Goal: Information Seeking & Learning: Learn about a topic

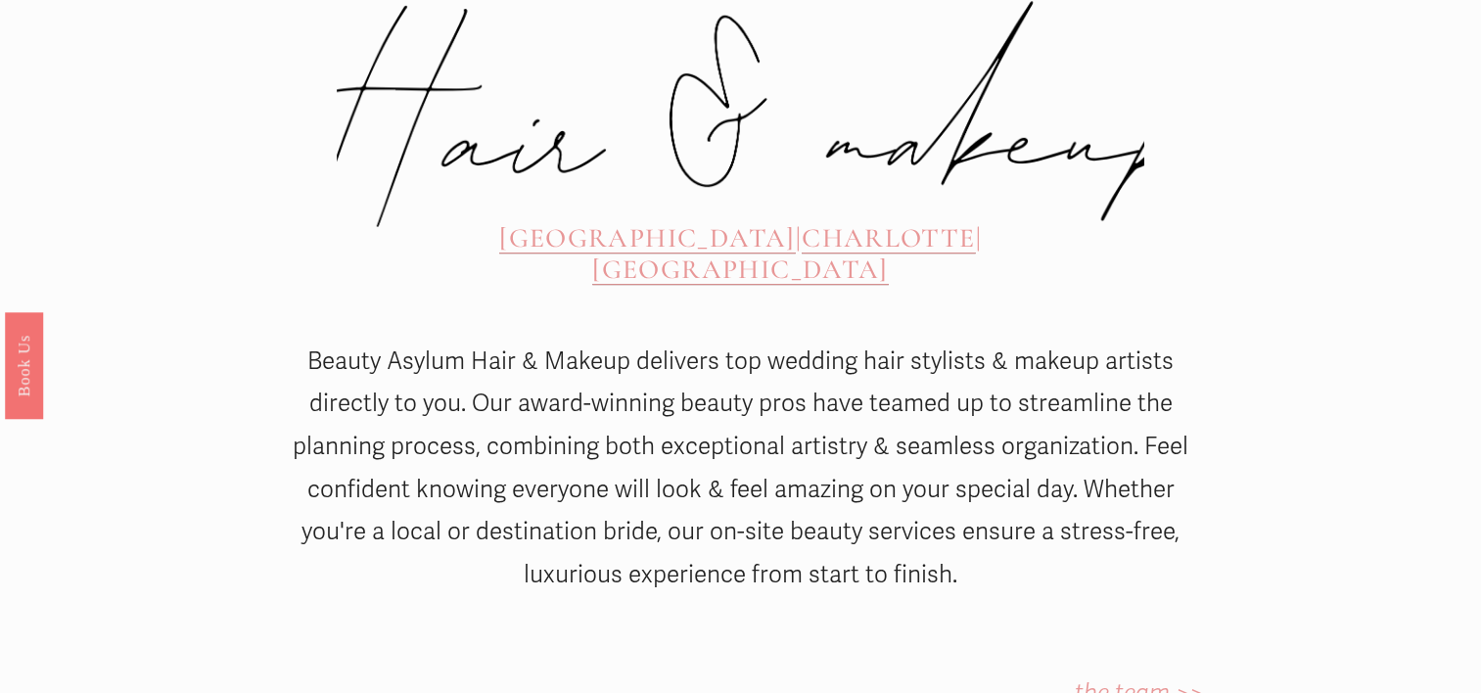
scroll to position [856, 0]
click at [499, 222] on span "[GEOGRAPHIC_DATA]" at bounding box center [647, 238] width 297 height 33
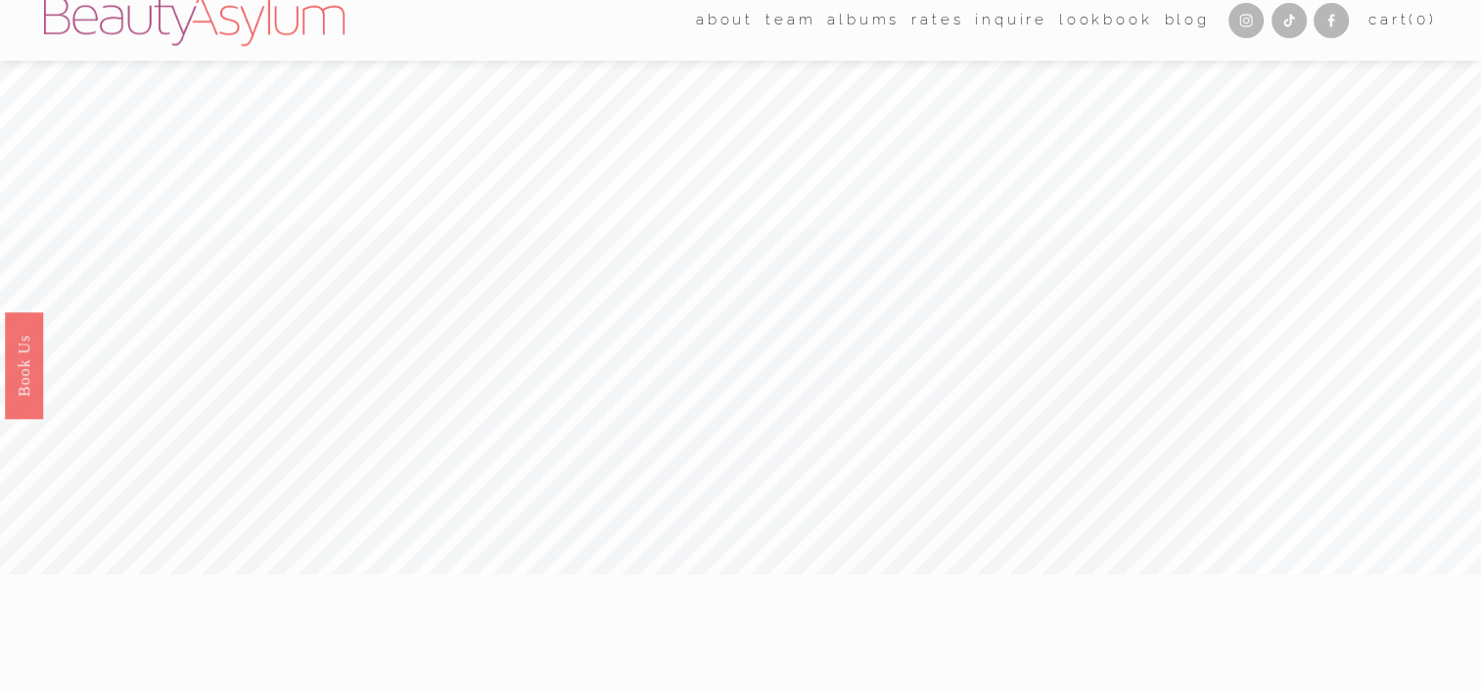
scroll to position [0, 0]
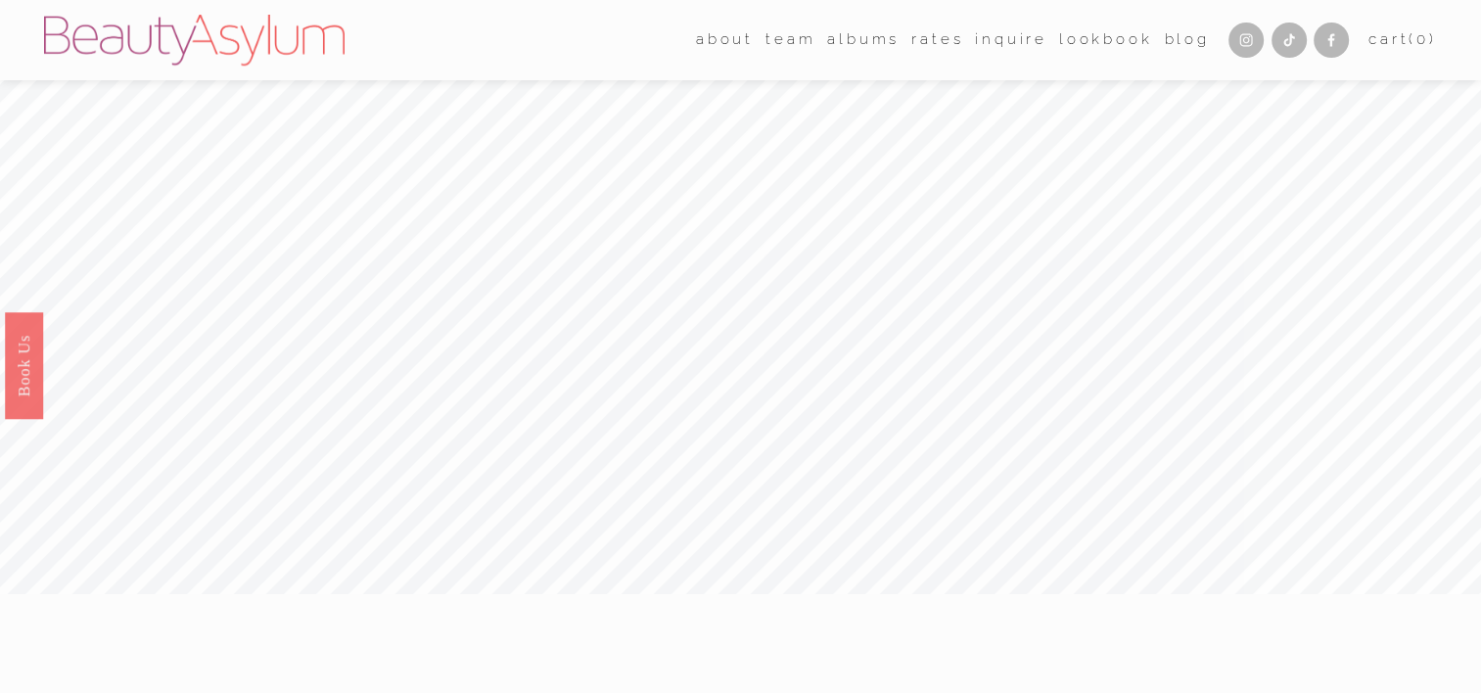
click at [925, 42] on link "Rates" at bounding box center [937, 39] width 52 height 29
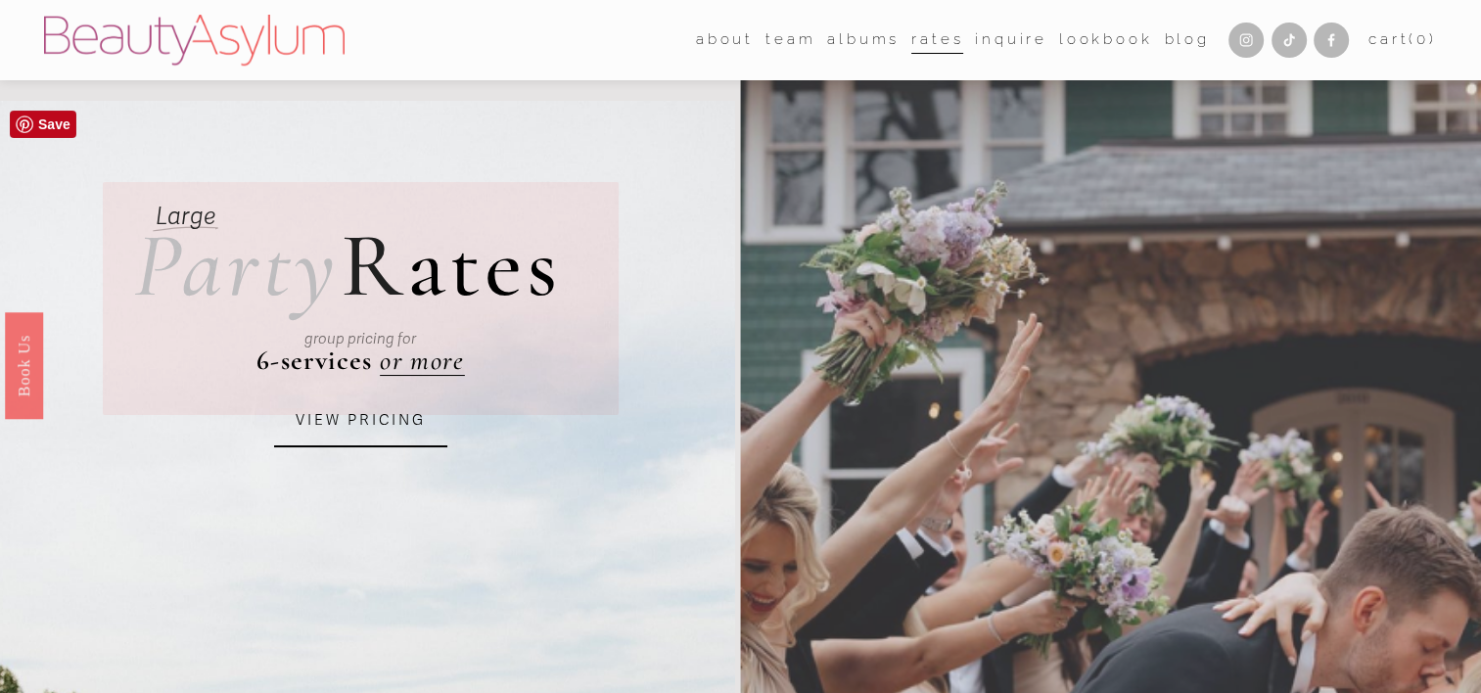
click at [375, 421] on link "VIEW PRICING" at bounding box center [361, 420] width 174 height 53
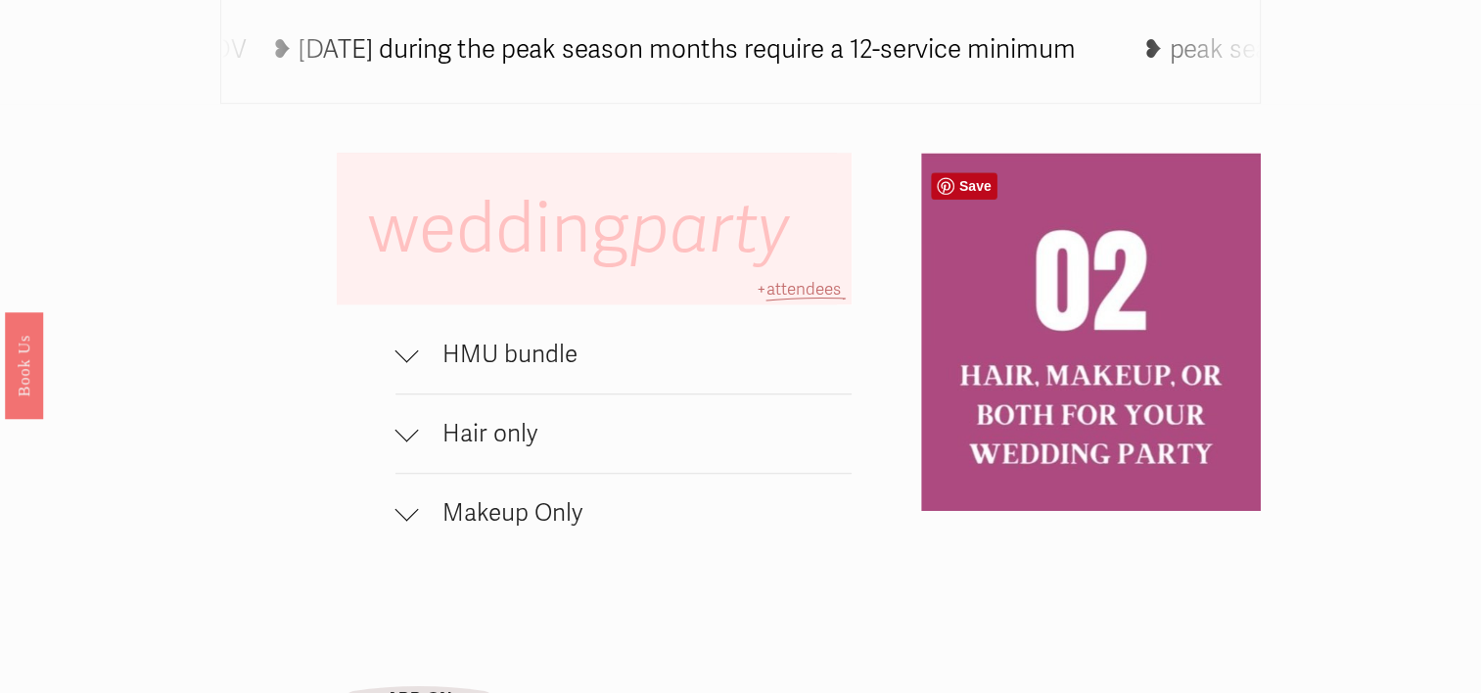
scroll to position [1209, 0]
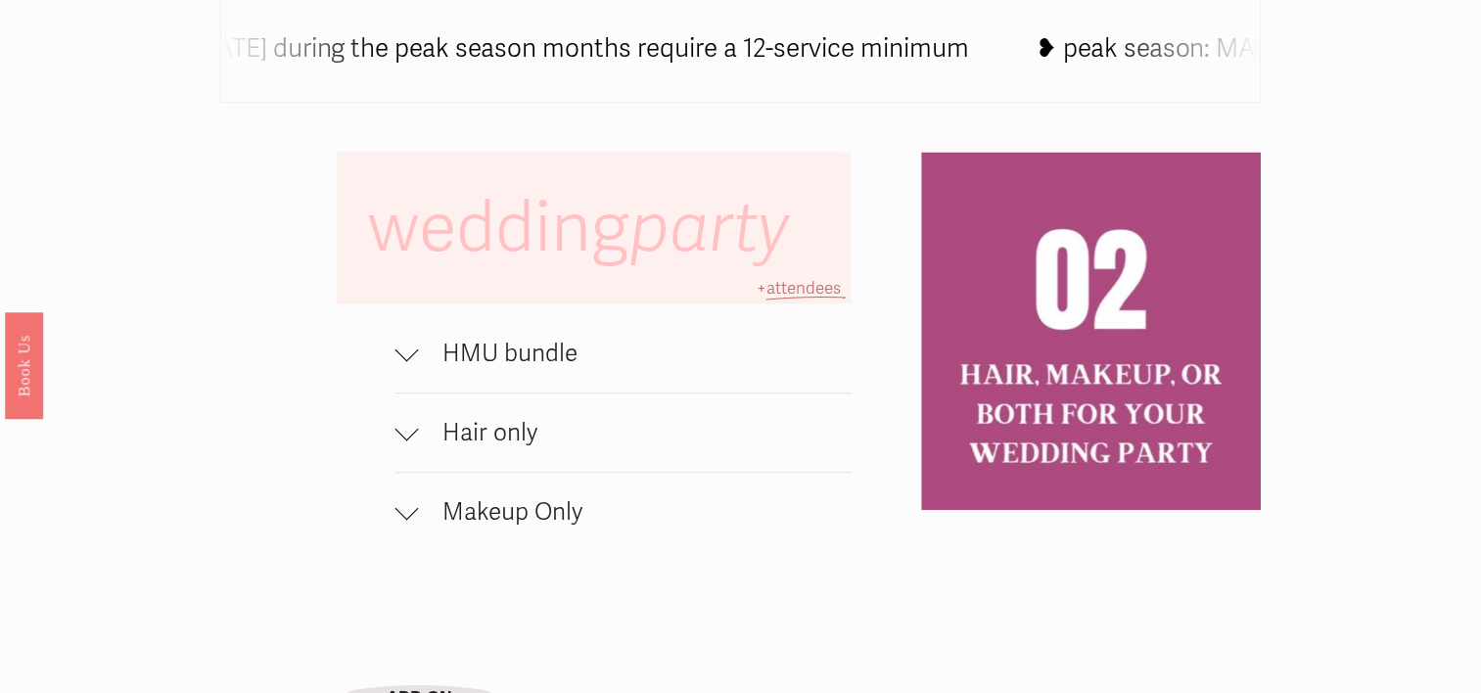
click at [410, 361] on div at bounding box center [406, 349] width 23 height 23
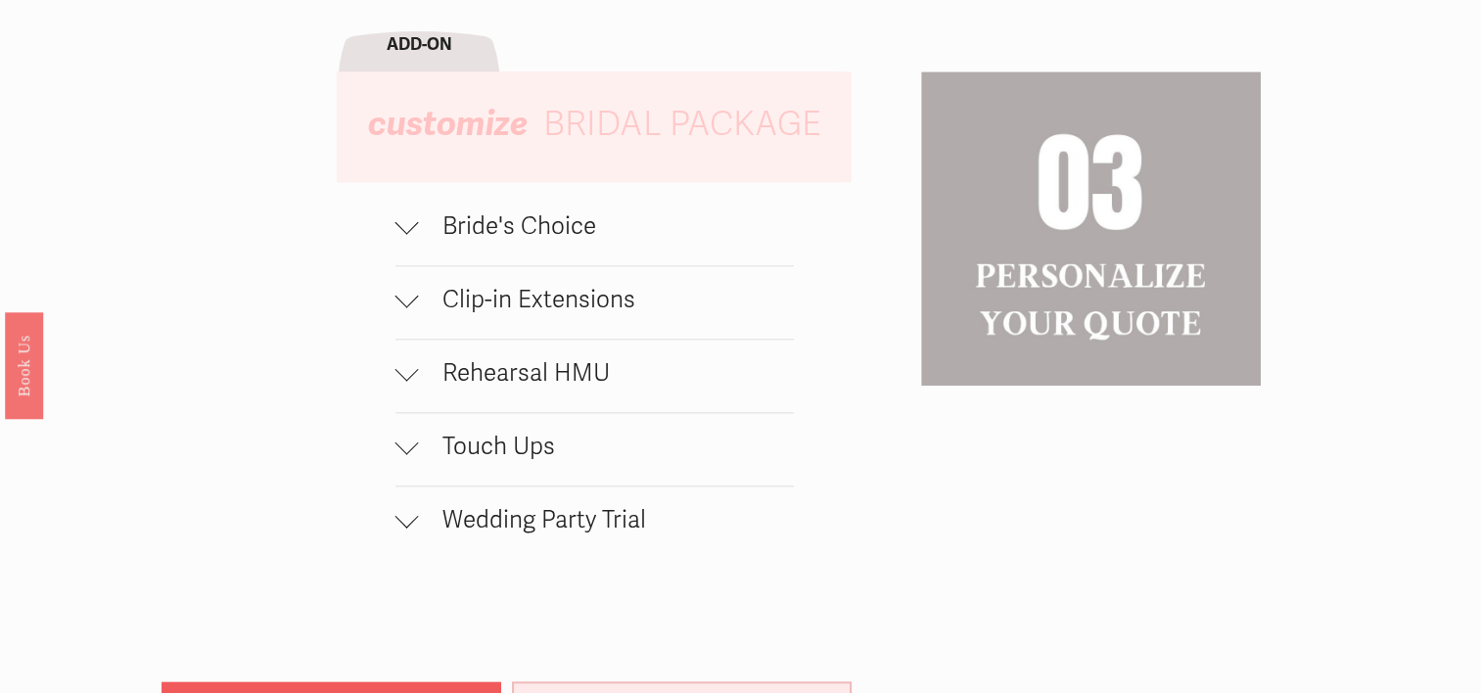
scroll to position [2005, 0]
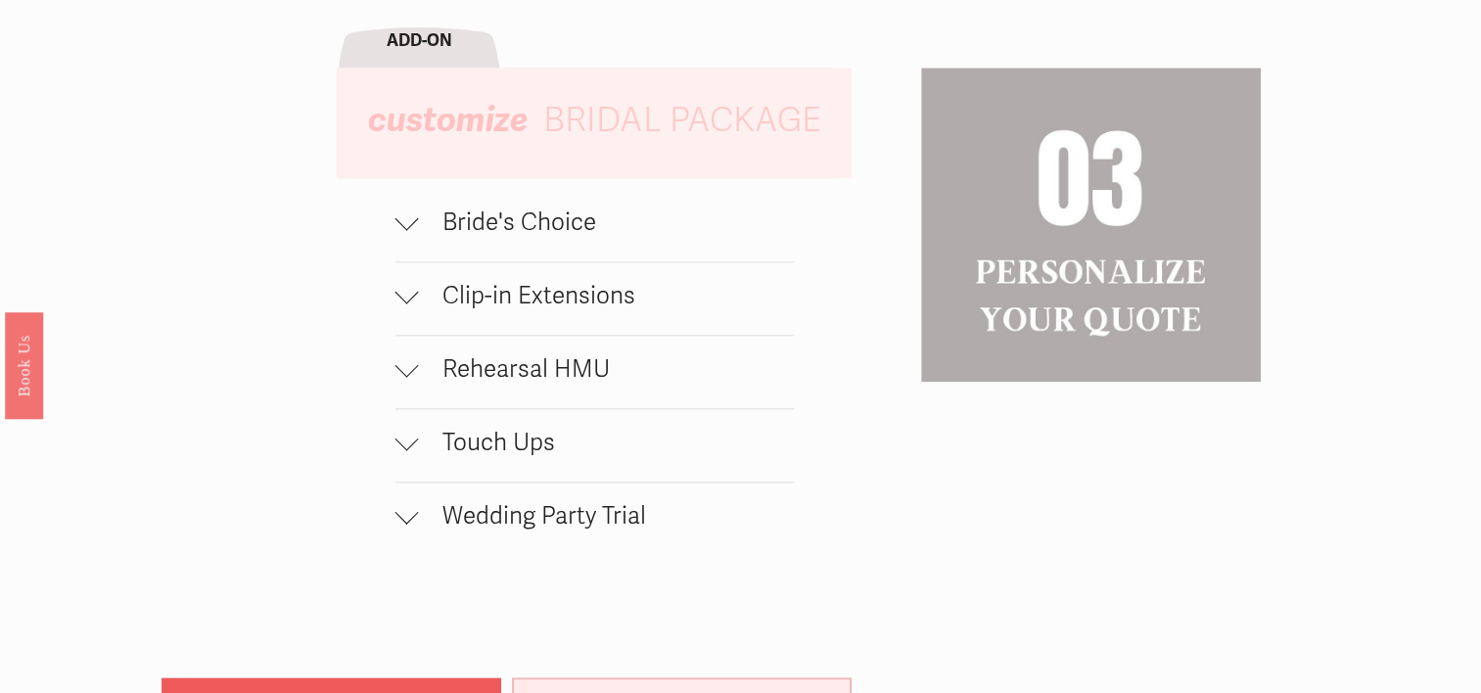
click at [423, 310] on span "Clip-in Extensions" at bounding box center [606, 295] width 375 height 29
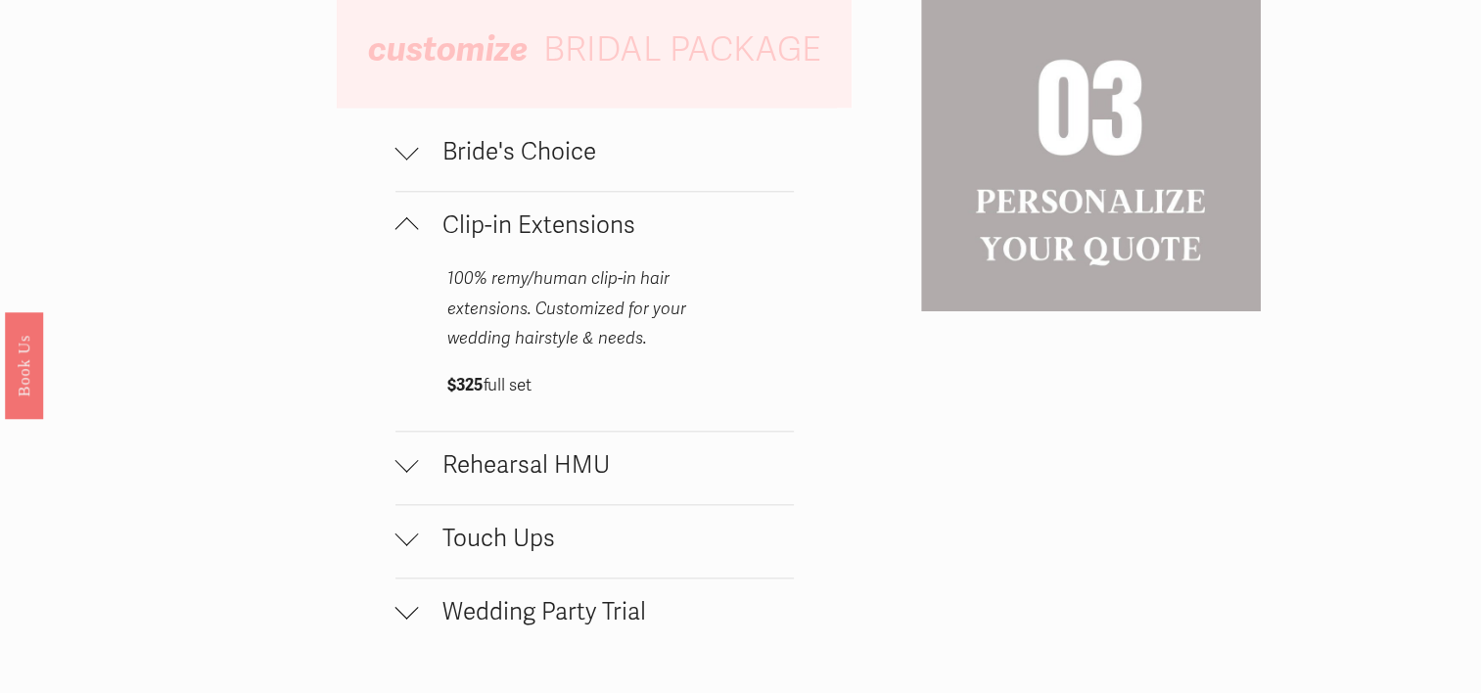
scroll to position [2091, 0]
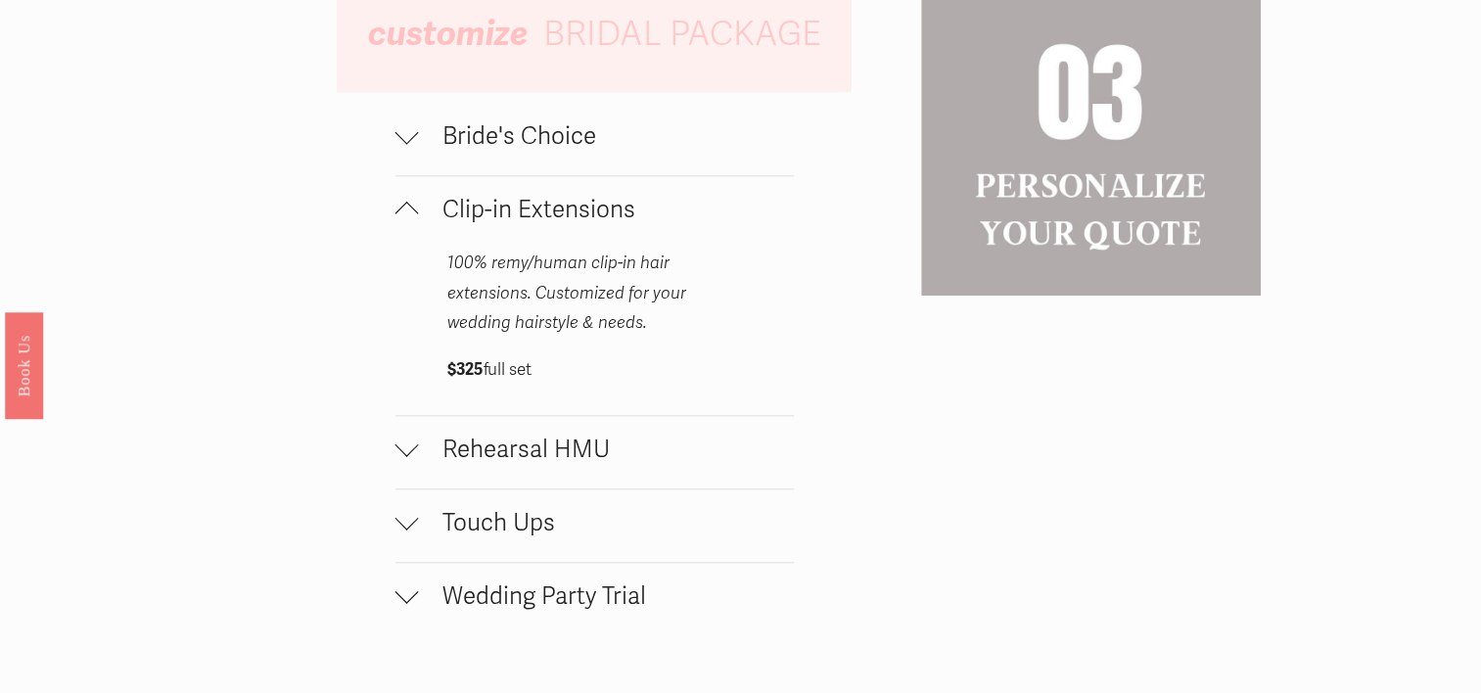
click at [430, 537] on span "Touch Ups" at bounding box center [606, 522] width 375 height 29
drag, startPoint x: 430, startPoint y: 544, endPoint x: 395, endPoint y: 540, distance: 34.5
click at [395, 534] on div at bounding box center [406, 522] width 23 height 23
click at [412, 144] on div at bounding box center [406, 131] width 23 height 23
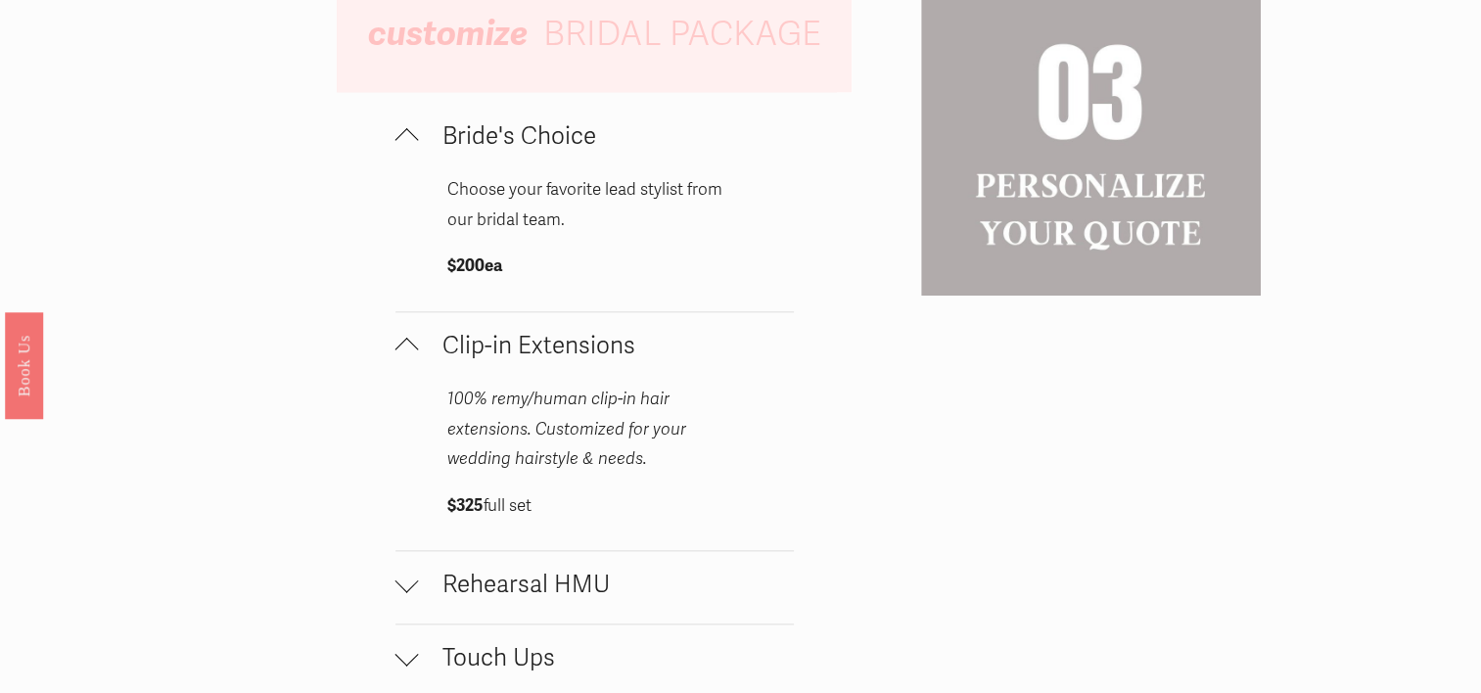
click at [412, 149] on div at bounding box center [406, 139] width 23 height 23
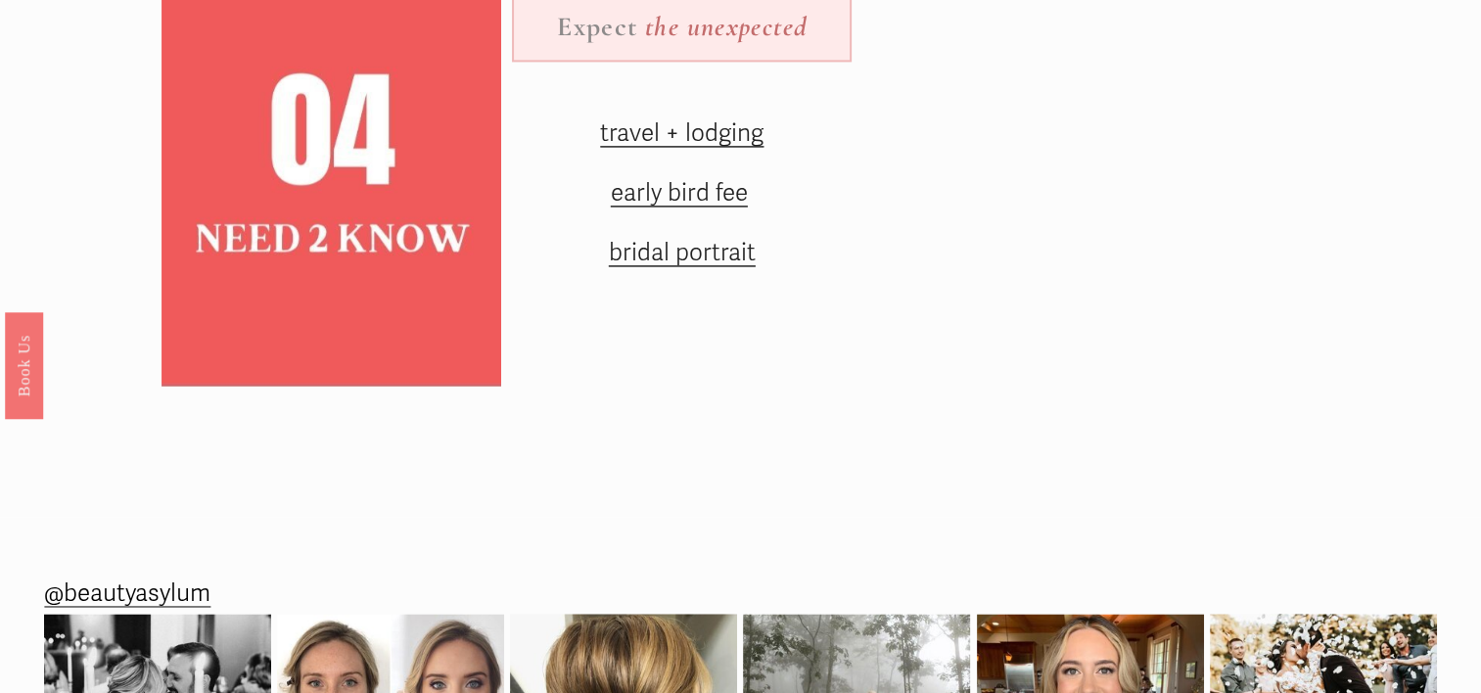
scroll to position [2827, 0]
click at [664, 267] on span "bridal portrait" at bounding box center [682, 252] width 147 height 29
